Goal: Transaction & Acquisition: Subscribe to service/newsletter

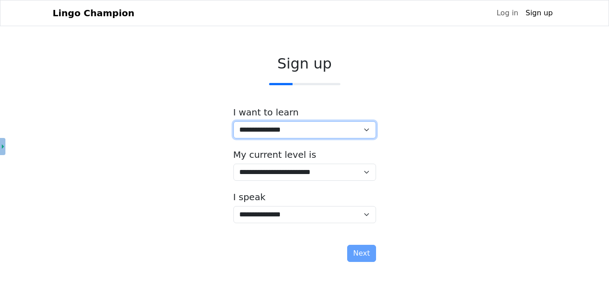
click at [294, 129] on select "**********" at bounding box center [304, 129] width 143 height 17
click at [458, 124] on div "**********" at bounding box center [305, 160] width 504 height 225
click at [364, 126] on select "**********" at bounding box center [304, 129] width 143 height 17
